Goal: Feedback & Contribution: Contribute content

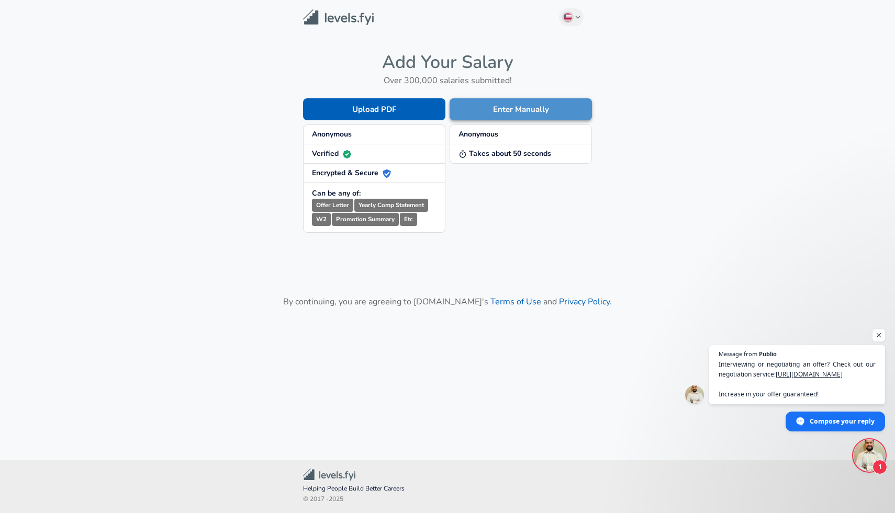
click at [532, 104] on button "Enter Manually" at bounding box center [521, 109] width 142 height 22
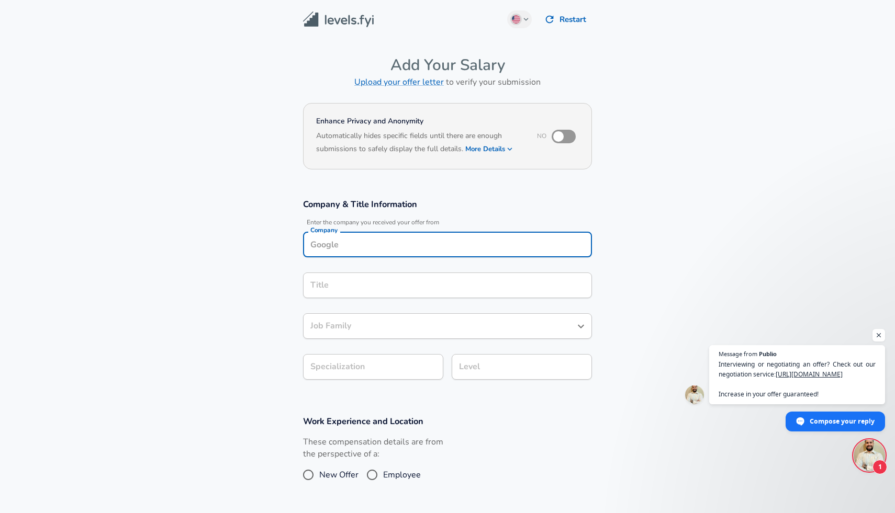
click at [424, 239] on input "Company" at bounding box center [447, 245] width 279 height 16
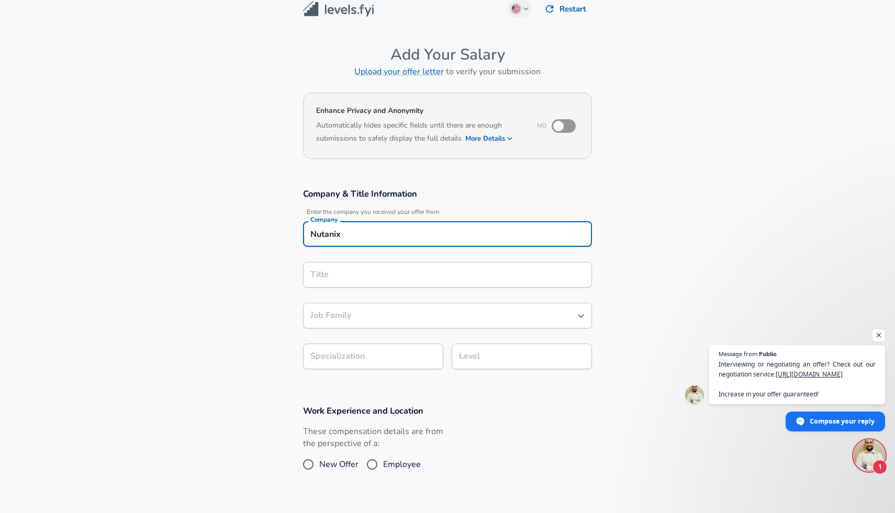
type input "Nutanix"
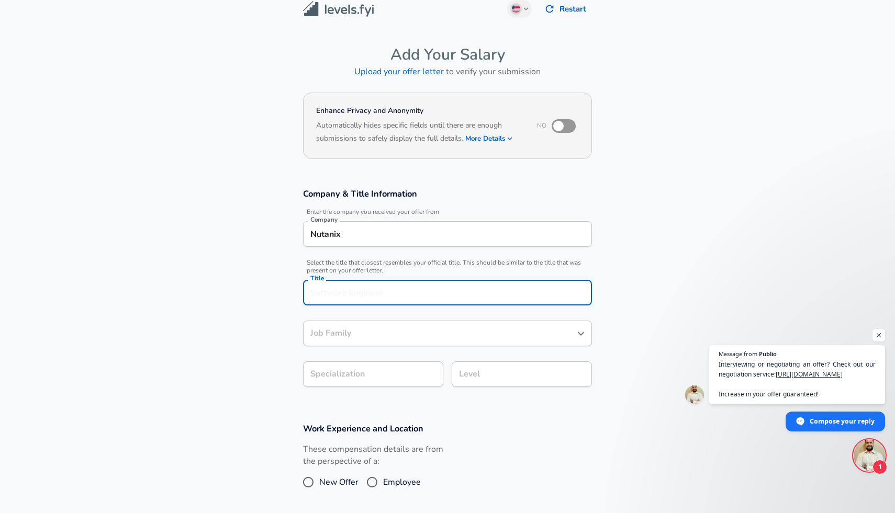
scroll to position [31, 0]
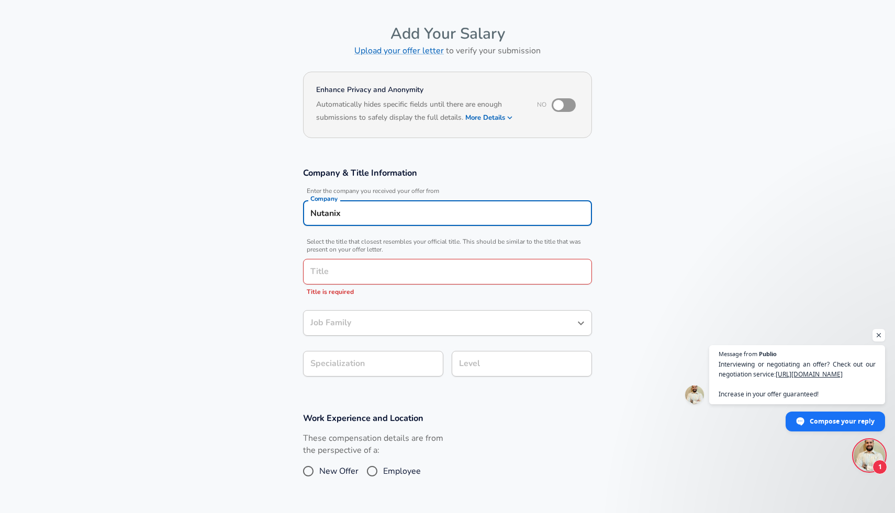
click at [429, 213] on input "Nutanix" at bounding box center [447, 213] width 279 height 16
click at [411, 235] on li "Nutanix" at bounding box center [447, 239] width 289 height 16
click at [403, 267] on input "Title" at bounding box center [447, 272] width 279 height 16
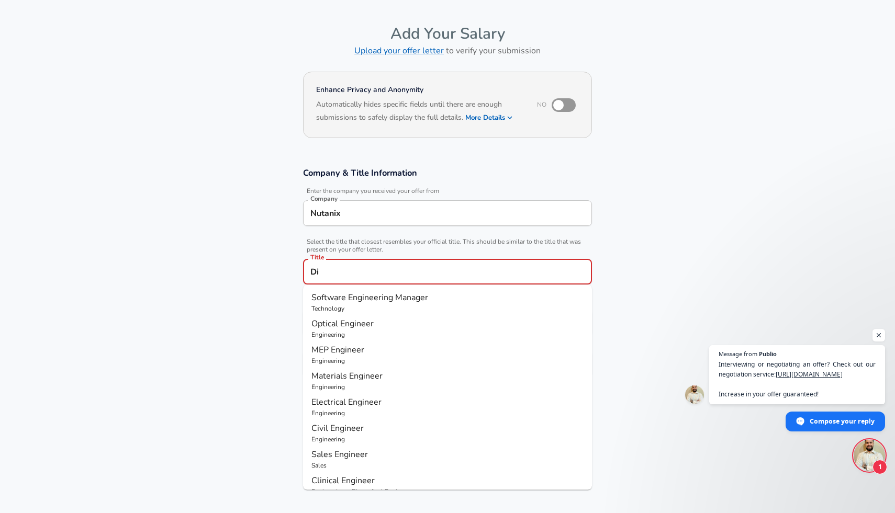
type input "D"
click at [402, 298] on span "Manager" at bounding box center [411, 298] width 33 height 12
type input "Software Engineering Manager"
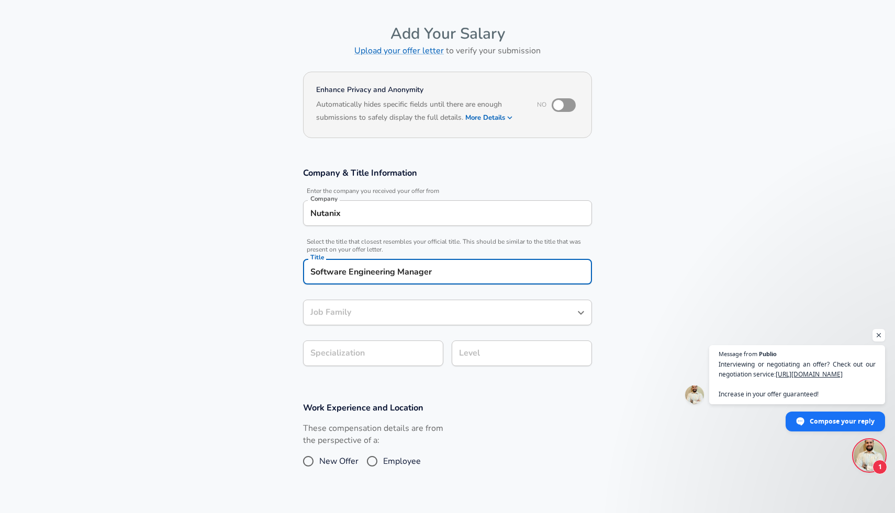
type input "Software Engineering Manager"
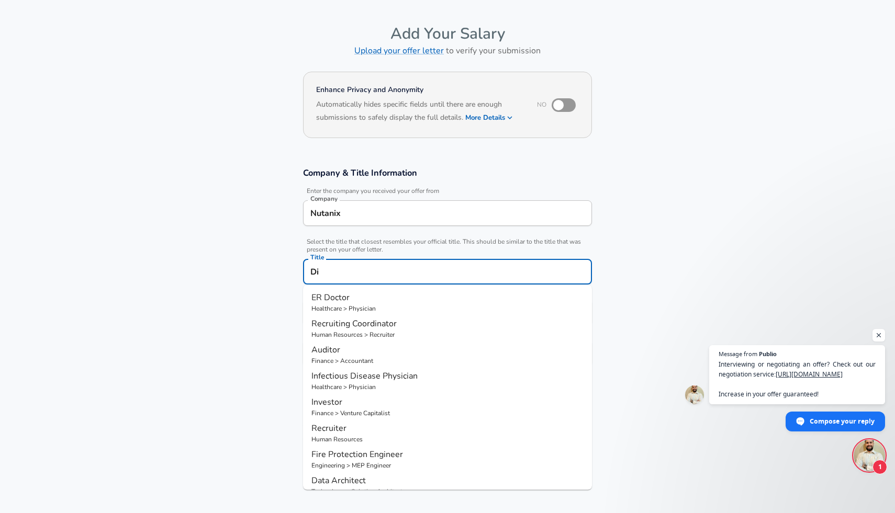
type input "D"
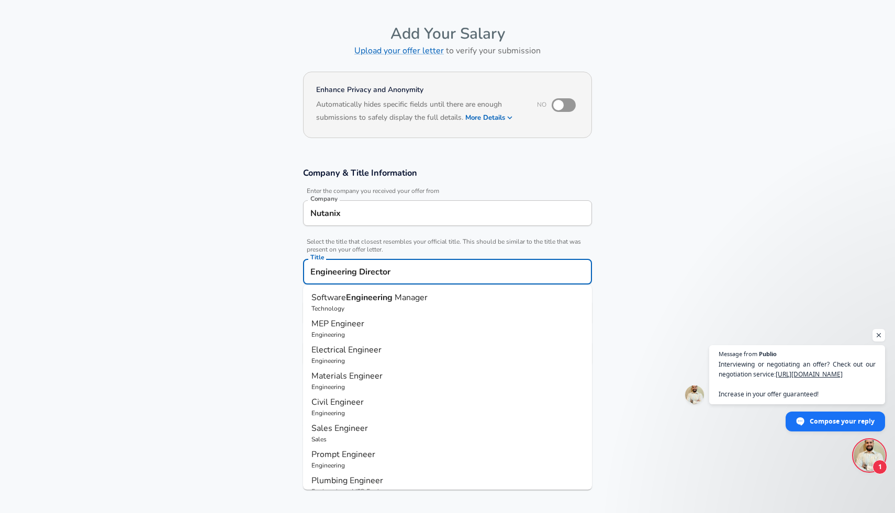
click at [307, 293] on li "Software Engineering Manager Technology" at bounding box center [447, 302] width 289 height 26
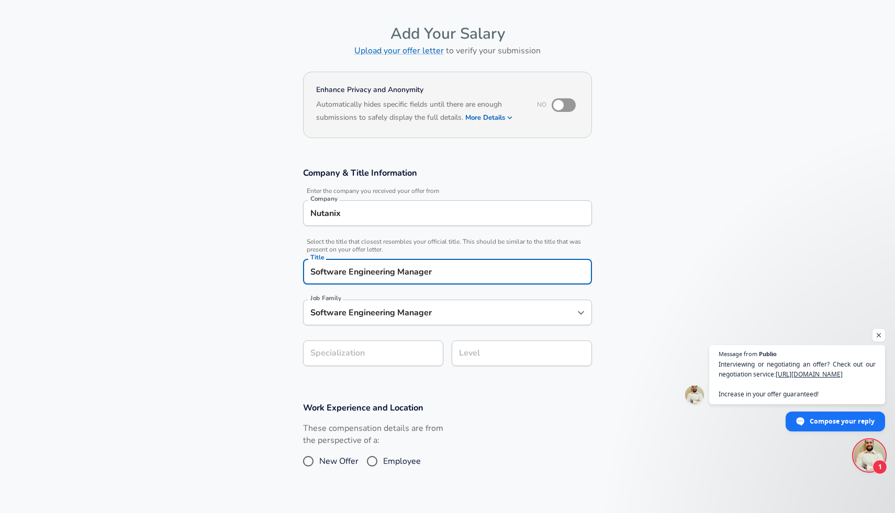
type input "Software Engineering Manager"
click at [338, 313] on input "Software Engineering Manager" at bounding box center [440, 313] width 264 height 16
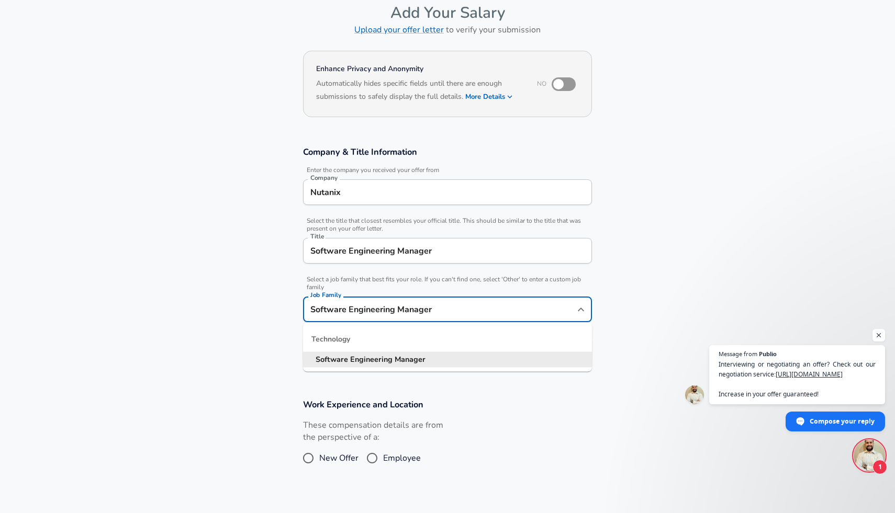
click at [243, 346] on section "Company & Title Information Enter the company you received your offer from Comp…" at bounding box center [447, 260] width 895 height 253
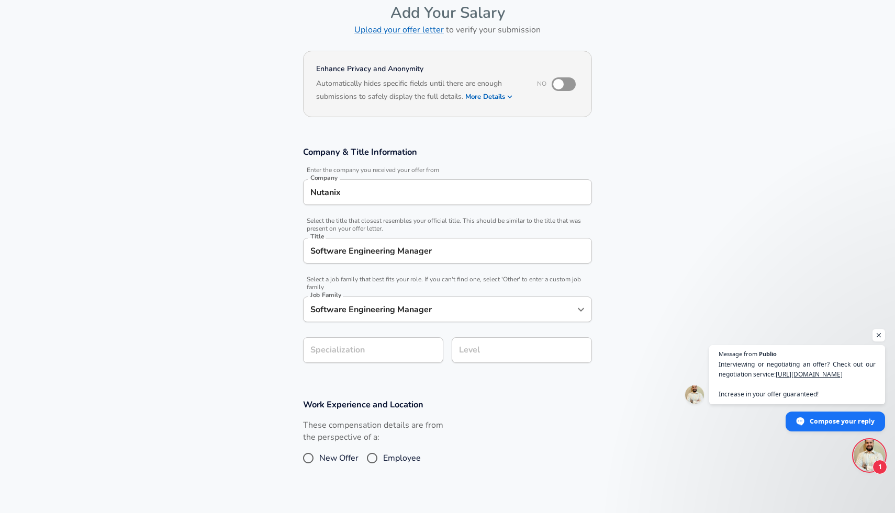
scroll to position [84, 0]
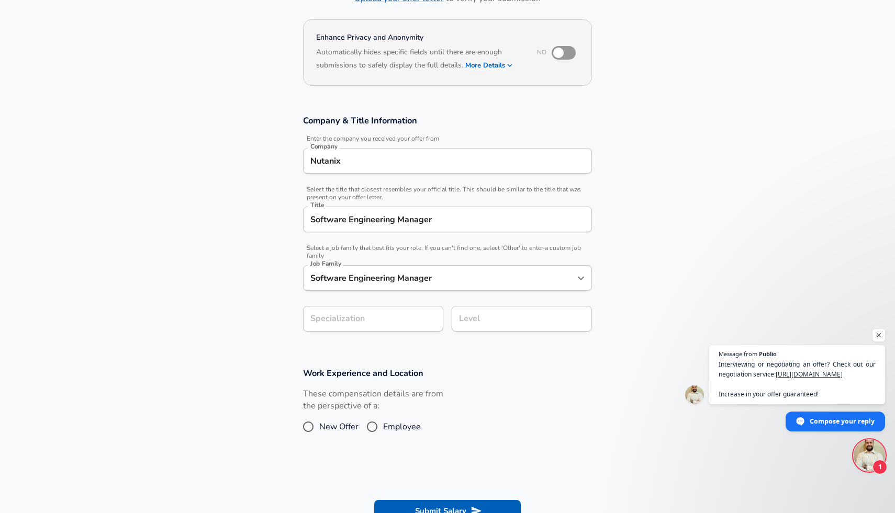
click at [332, 350] on section "Company & Title Information Enter the company you received your offer from Comp…" at bounding box center [447, 229] width 895 height 253
type input "SaaS"
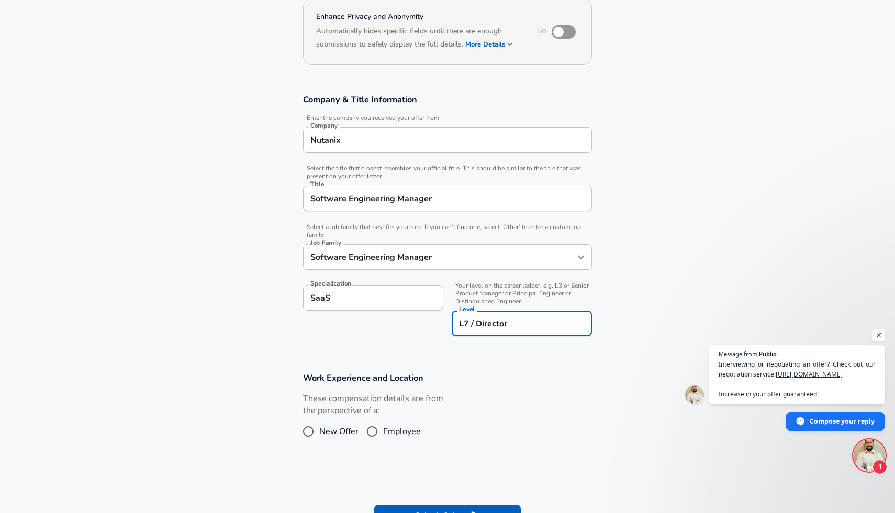
type input "L7 / Director"
click at [415, 433] on span "Employee" at bounding box center [402, 432] width 38 height 13
click at [383, 433] on input "Employee" at bounding box center [372, 431] width 22 height 17
radio input "true"
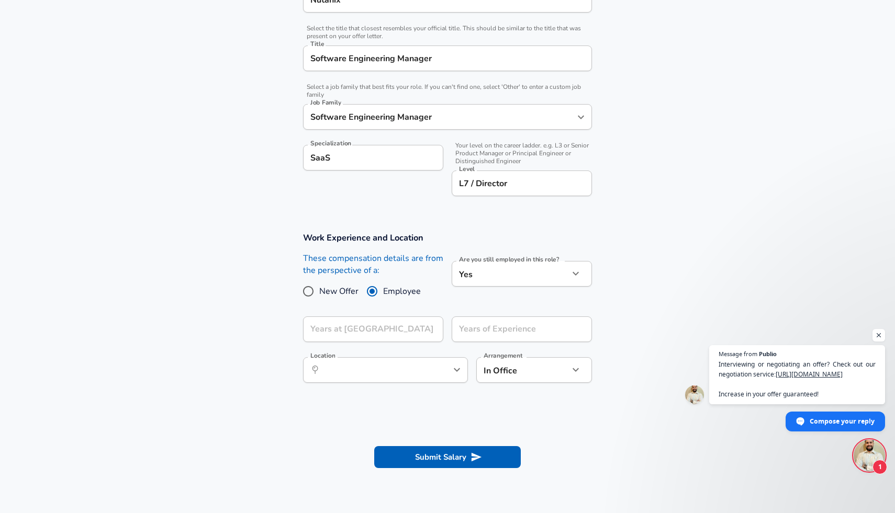
scroll to position [261, 0]
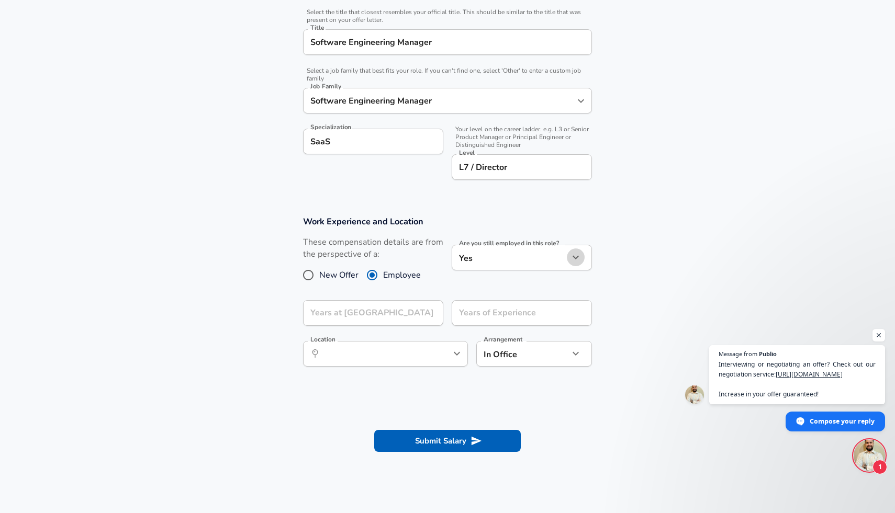
click at [572, 264] on button "button" at bounding box center [576, 258] width 18 height 18
click at [522, 278] on li "No" at bounding box center [522, 283] width 140 height 16
type input "no"
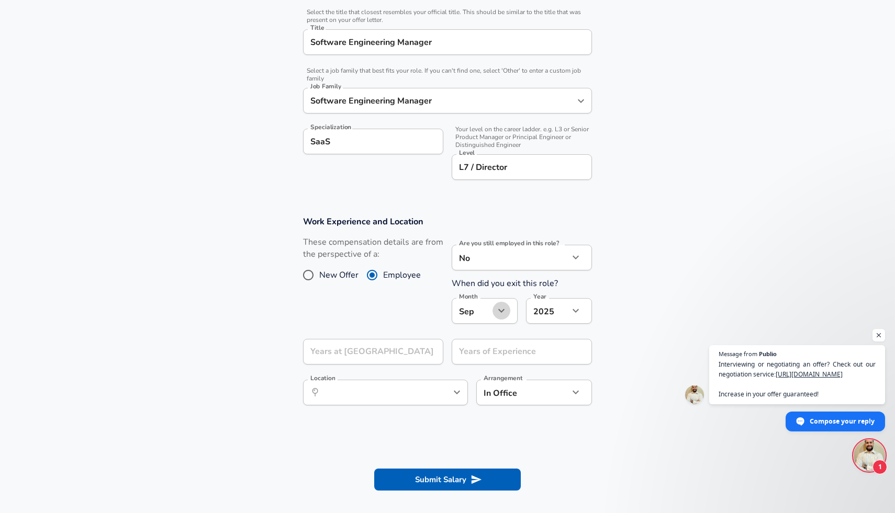
click at [506, 314] on icon "button" at bounding box center [501, 311] width 13 height 13
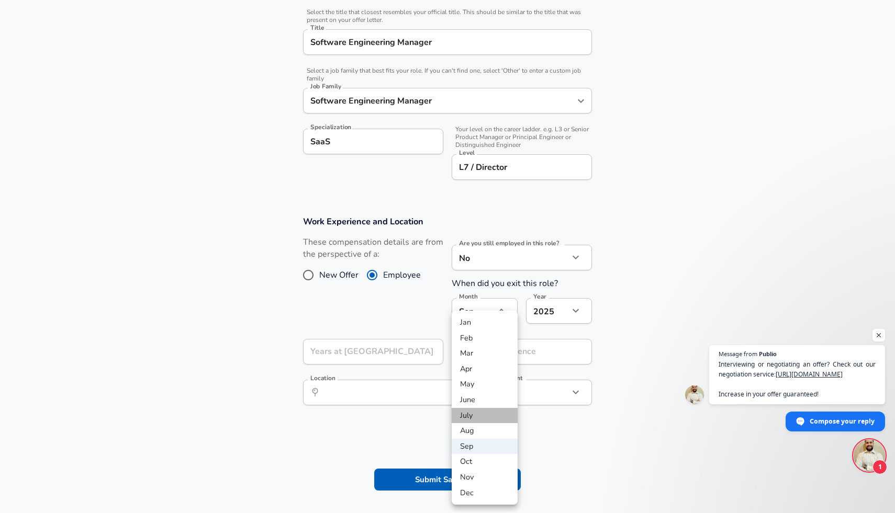
click at [486, 418] on li "July" at bounding box center [485, 416] width 66 height 16
type input "7"
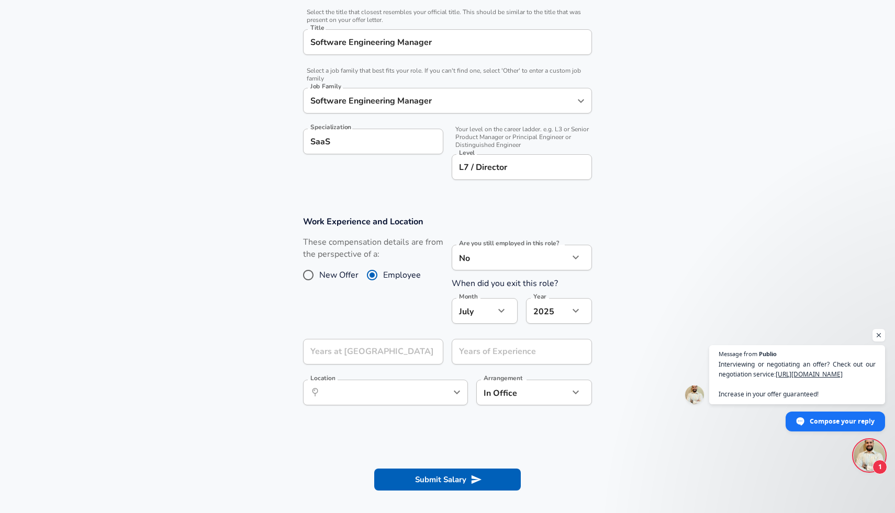
click at [551, 348] on li "2024" at bounding box center [559, 352] width 66 height 16
type input "2024"
click at [406, 351] on input "Years at [GEOGRAPHIC_DATA]" at bounding box center [361, 352] width 117 height 26
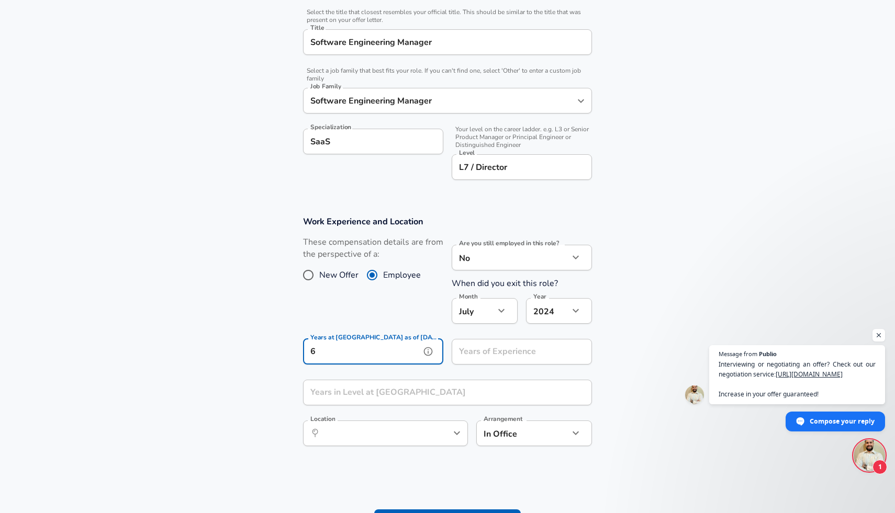
type input "6"
click at [505, 351] on div "Years of Experience Years of Experience" at bounding box center [522, 353] width 140 height 28
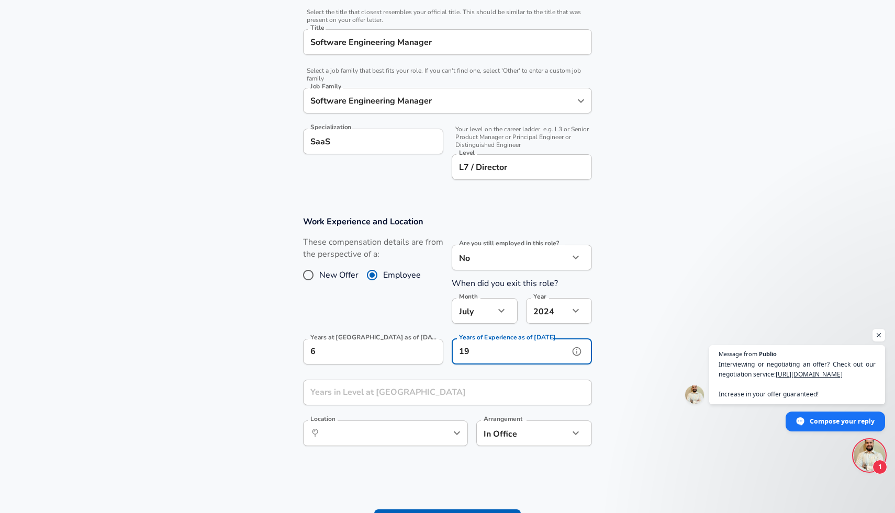
type input "19"
click at [629, 412] on section "Work Experience and Location These compensation details are from the perspectiv…" at bounding box center [447, 337] width 895 height 266
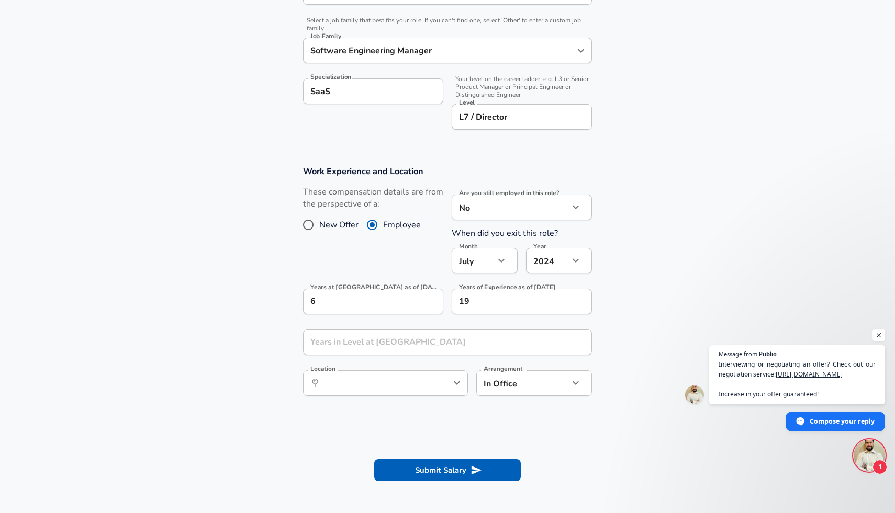
scroll to position [316, 0]
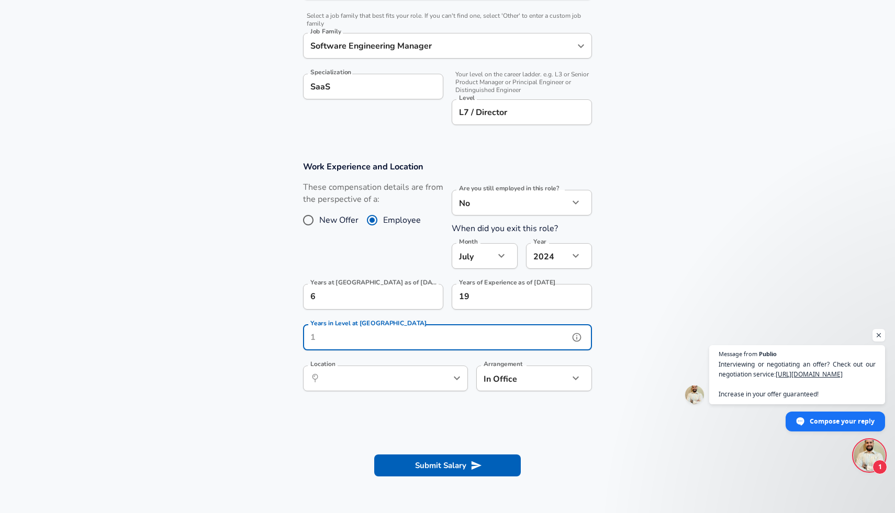
click at [499, 337] on input "Years in Level at [GEOGRAPHIC_DATA]" at bounding box center [436, 338] width 266 height 26
type input "4"
click at [640, 393] on section "Work Experience and Location These compensation details are from the perspectiv…" at bounding box center [447, 282] width 895 height 266
click at [400, 374] on input "Location" at bounding box center [373, 379] width 107 height 16
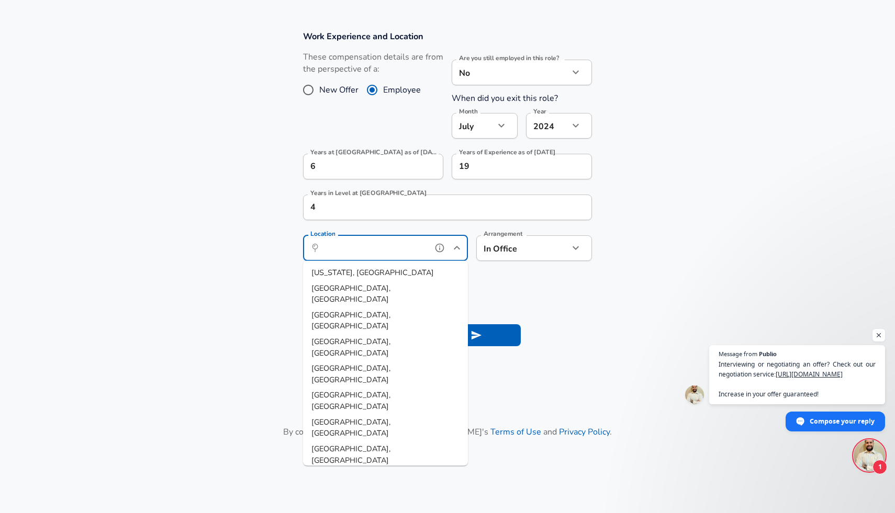
scroll to position [455, 0]
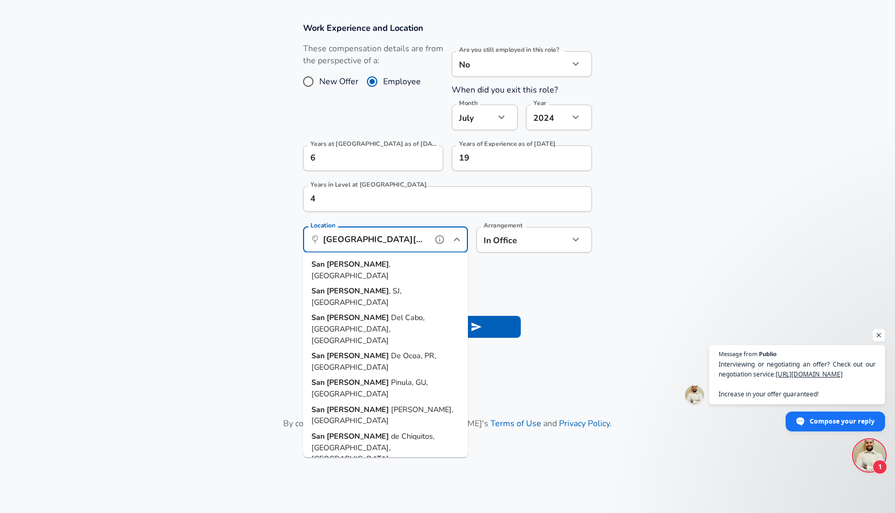
click at [340, 265] on strong "[PERSON_NAME]" at bounding box center [358, 264] width 62 height 10
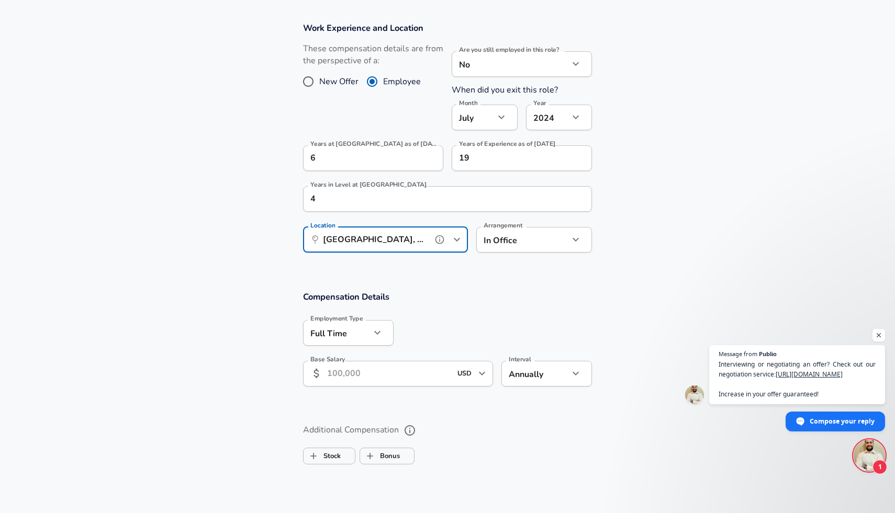
type input "[GEOGRAPHIC_DATA], [GEOGRAPHIC_DATA]"
click at [495, 276] on section "Compensation Details Employment Type [DEMOGRAPHIC_DATA] full_time Employment Ty…" at bounding box center [447, 389] width 895 height 226
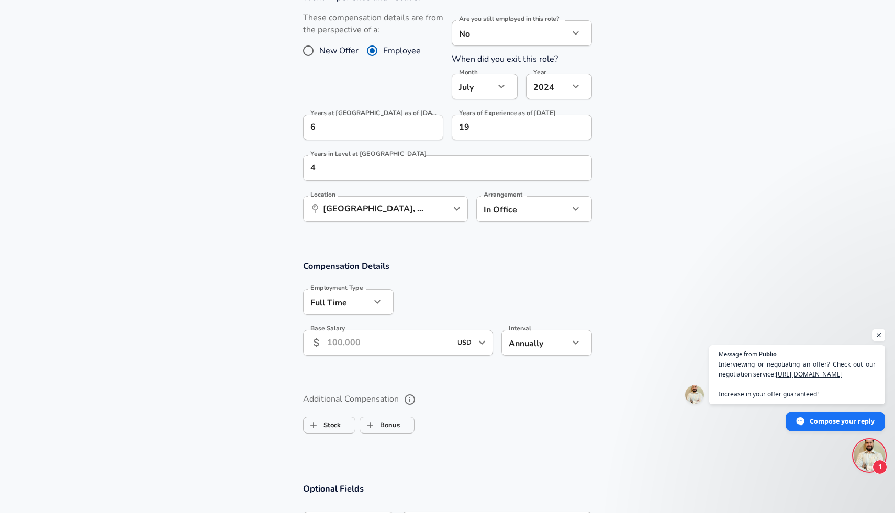
scroll to position [497, 0]
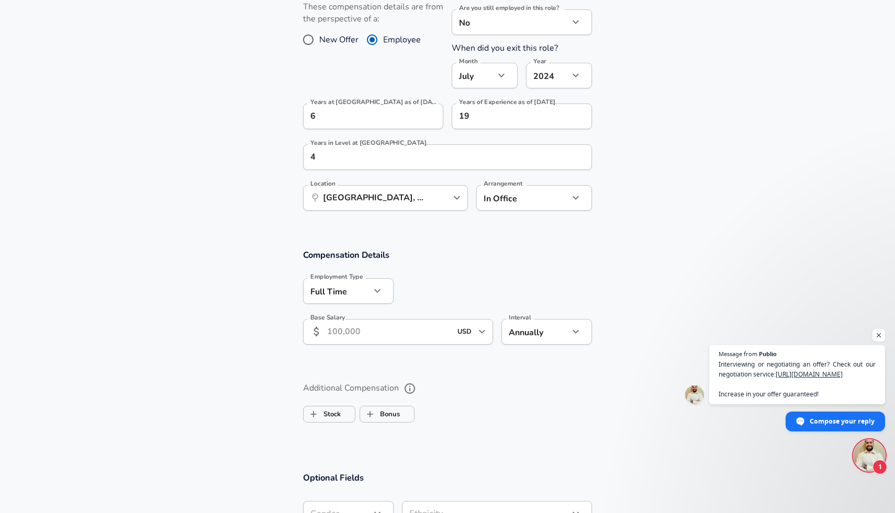
click at [402, 330] on input "Base Salary" at bounding box center [389, 332] width 124 height 26
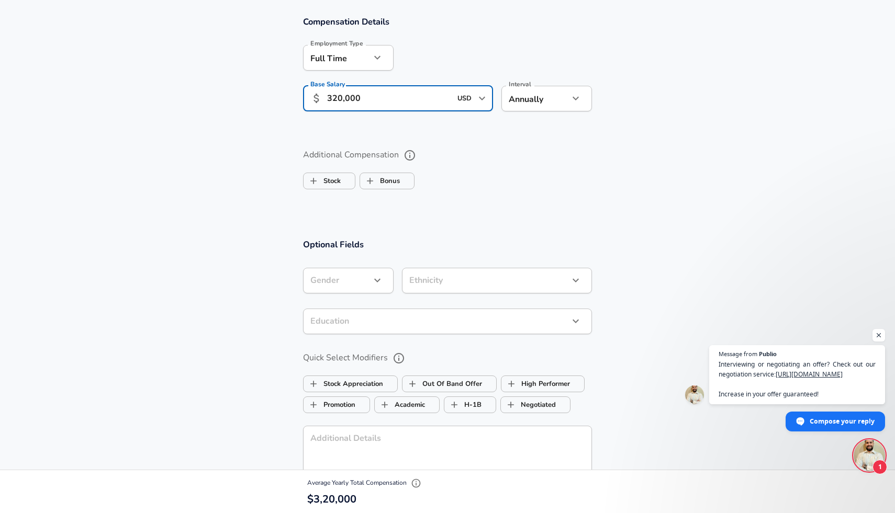
scroll to position [637, 0]
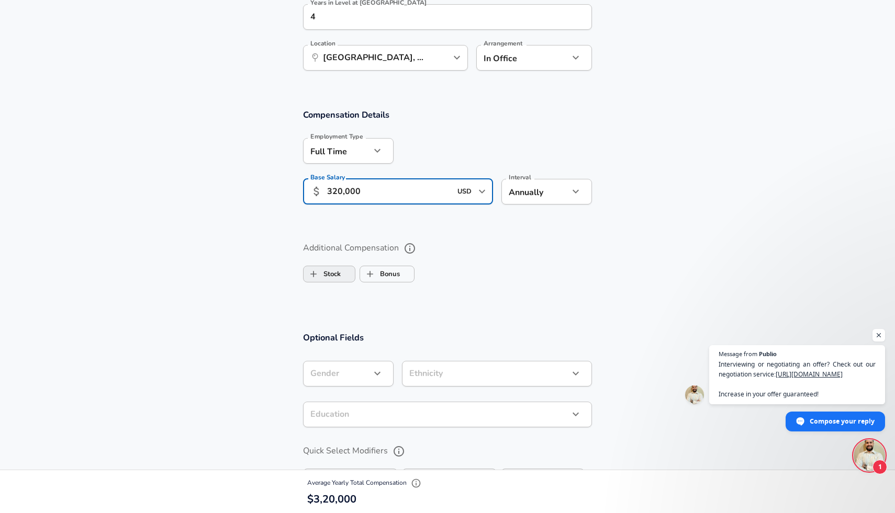
type input "320,000"
click at [315, 272] on input "Stock" at bounding box center [314, 274] width 20 height 20
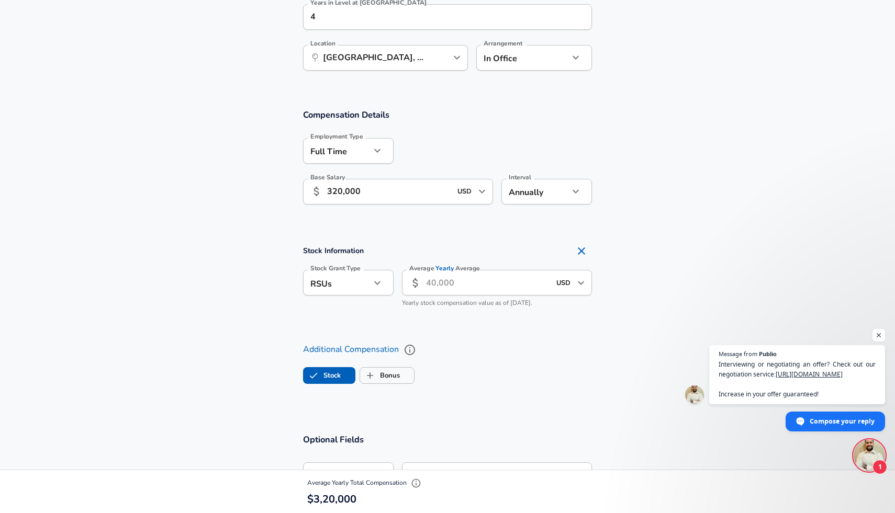
checkbox input "true"
click at [487, 281] on input "Average Yearly Average" at bounding box center [488, 283] width 124 height 26
type input "300,000"
click at [658, 288] on section "Stock Information Stock Grant Type RSUs stock Stock Grant Type Average Yearly A…" at bounding box center [447, 279] width 895 height 102
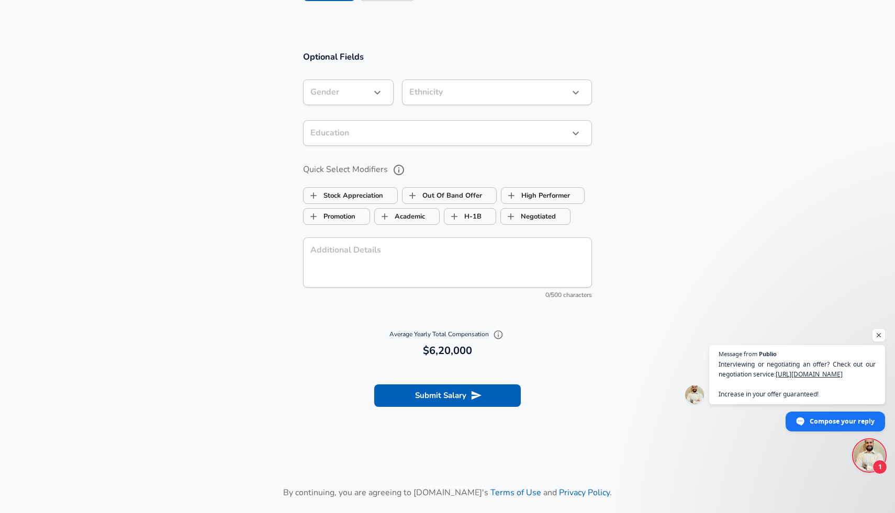
scroll to position [1028, 0]
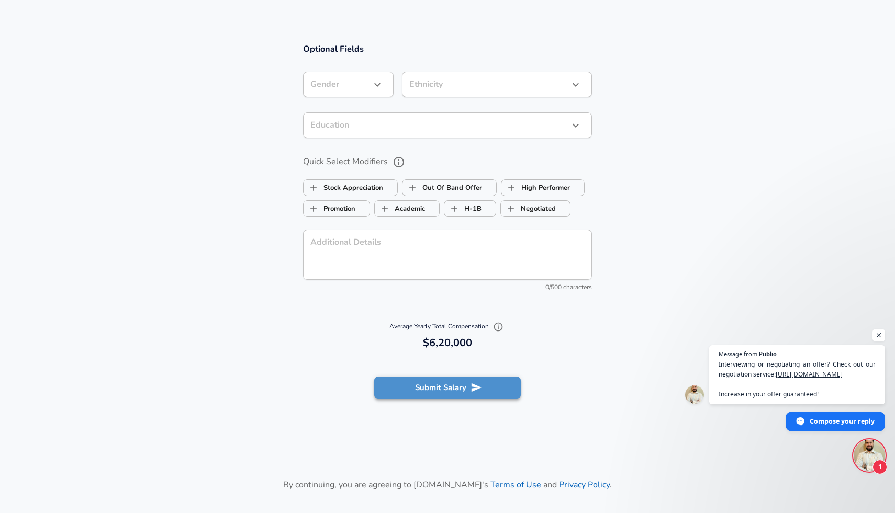
click at [454, 392] on button "Submit Salary" at bounding box center [447, 388] width 147 height 22
